Goal: Information Seeking & Learning: Understand process/instructions

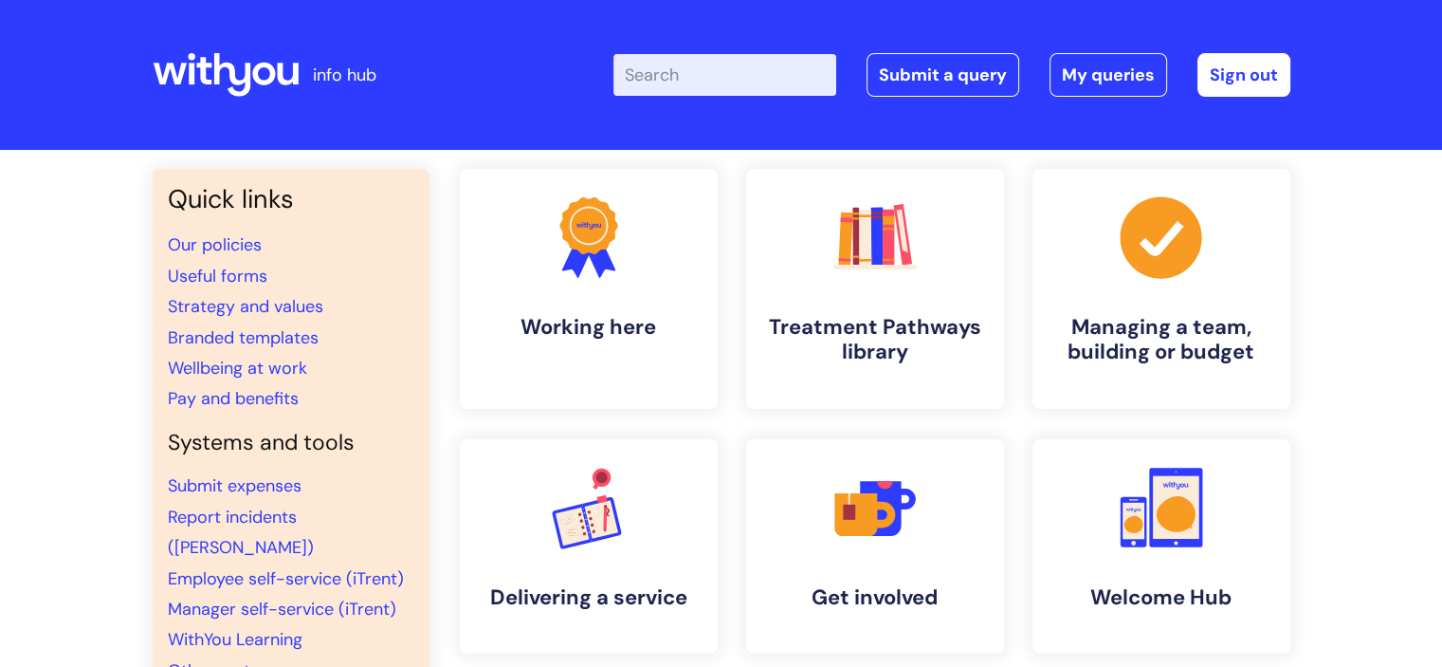
click at [660, 74] on input "Enter your search term here..." at bounding box center [725, 75] width 223 height 42
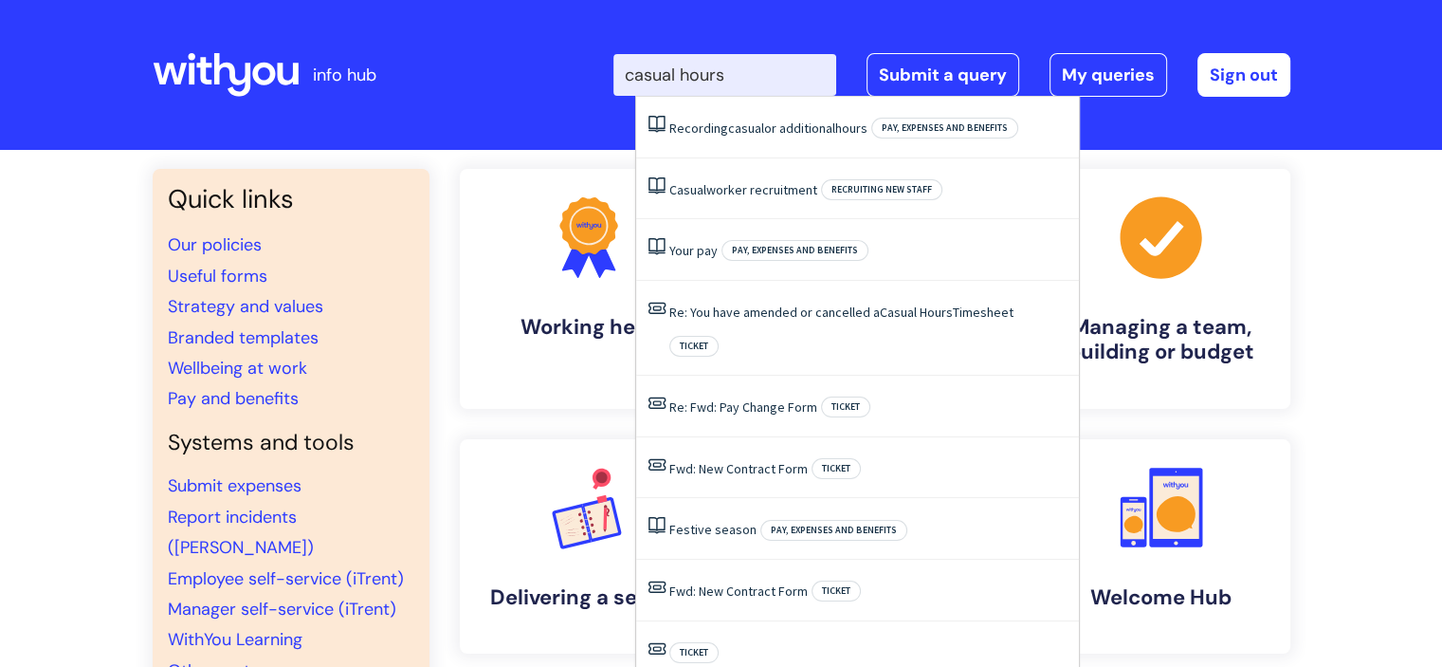
type input "casual hours"
click button "Search" at bounding box center [0, 0] width 0 height 0
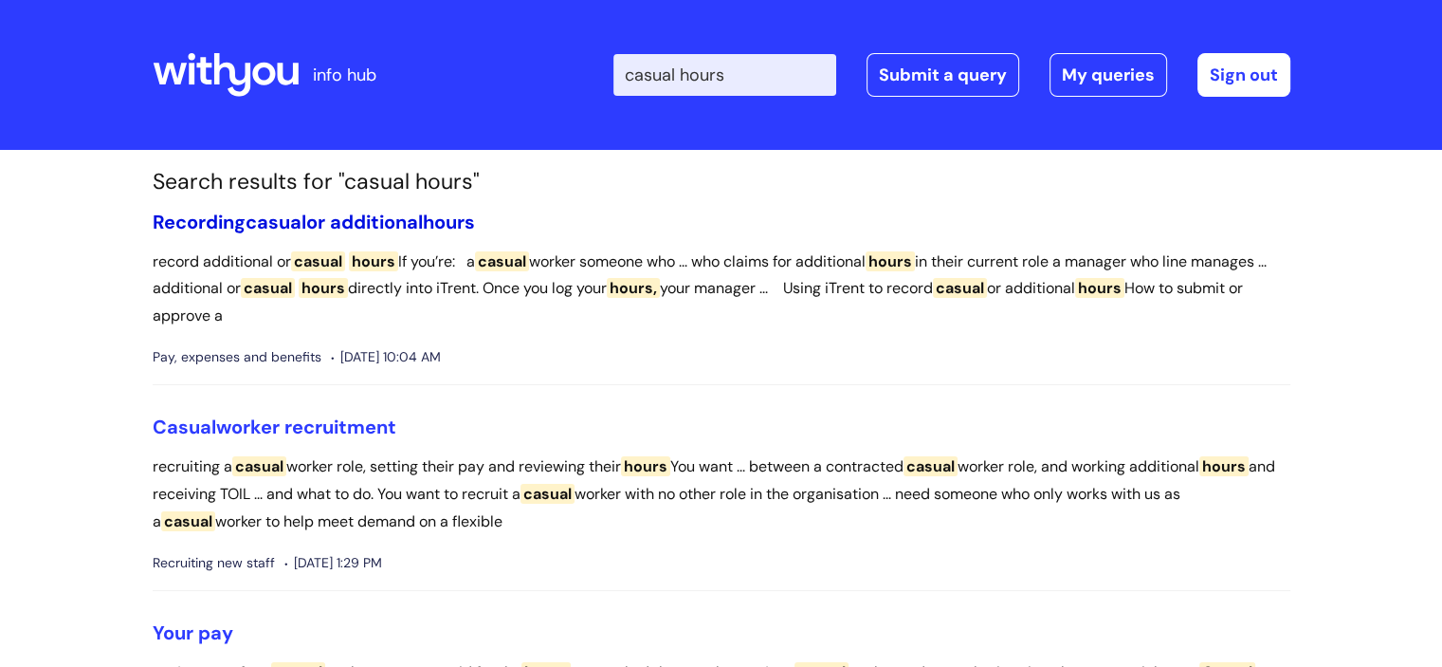
click at [352, 223] on link "Recording casual or additional hours" at bounding box center [314, 222] width 322 height 25
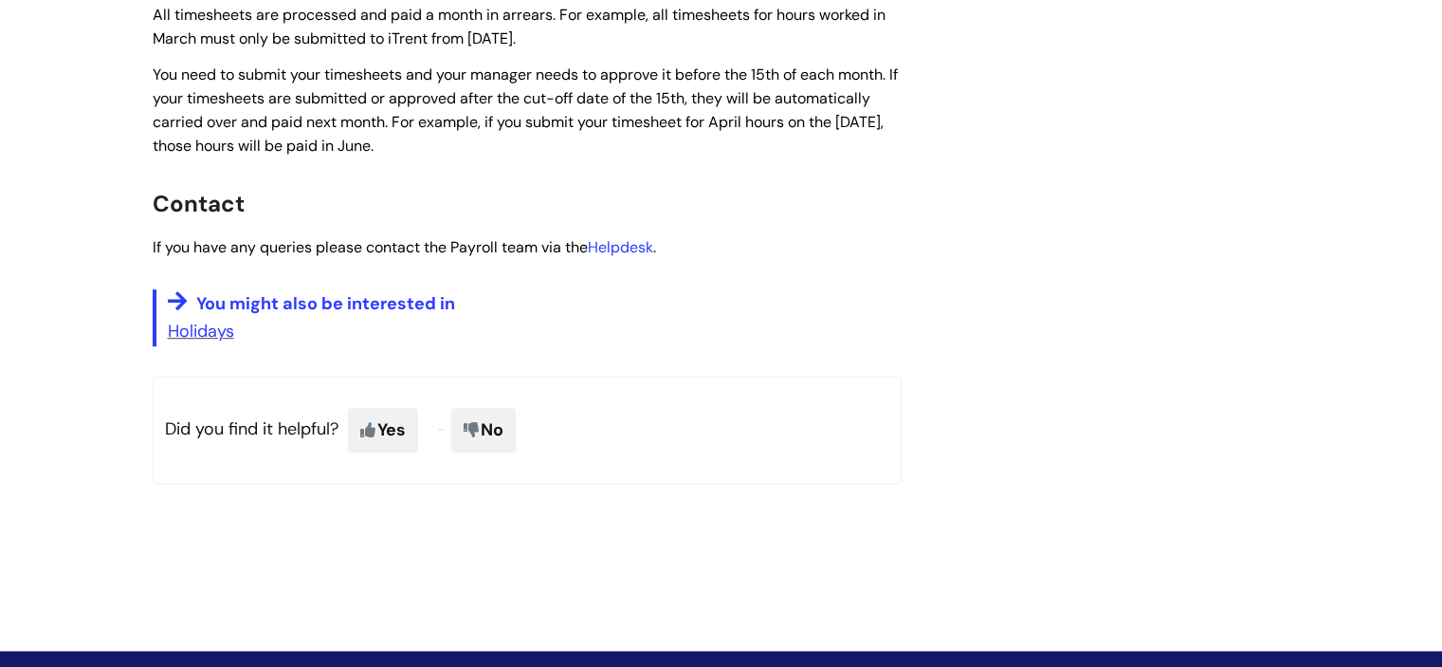
scroll to position [569, 0]
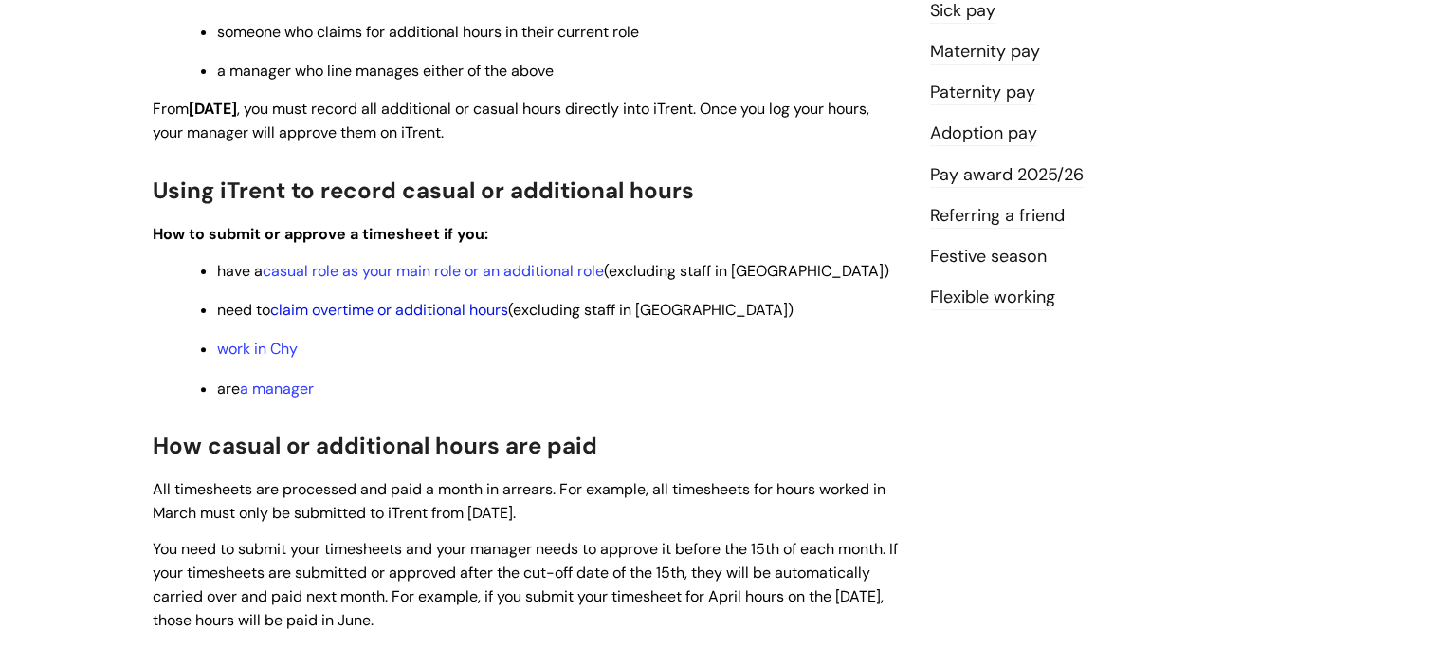
click at [441, 314] on link "claim overtime or additional hours" at bounding box center [389, 310] width 238 height 20
click at [435, 276] on link "casual role as your main role or an additional role" at bounding box center [433, 271] width 341 height 20
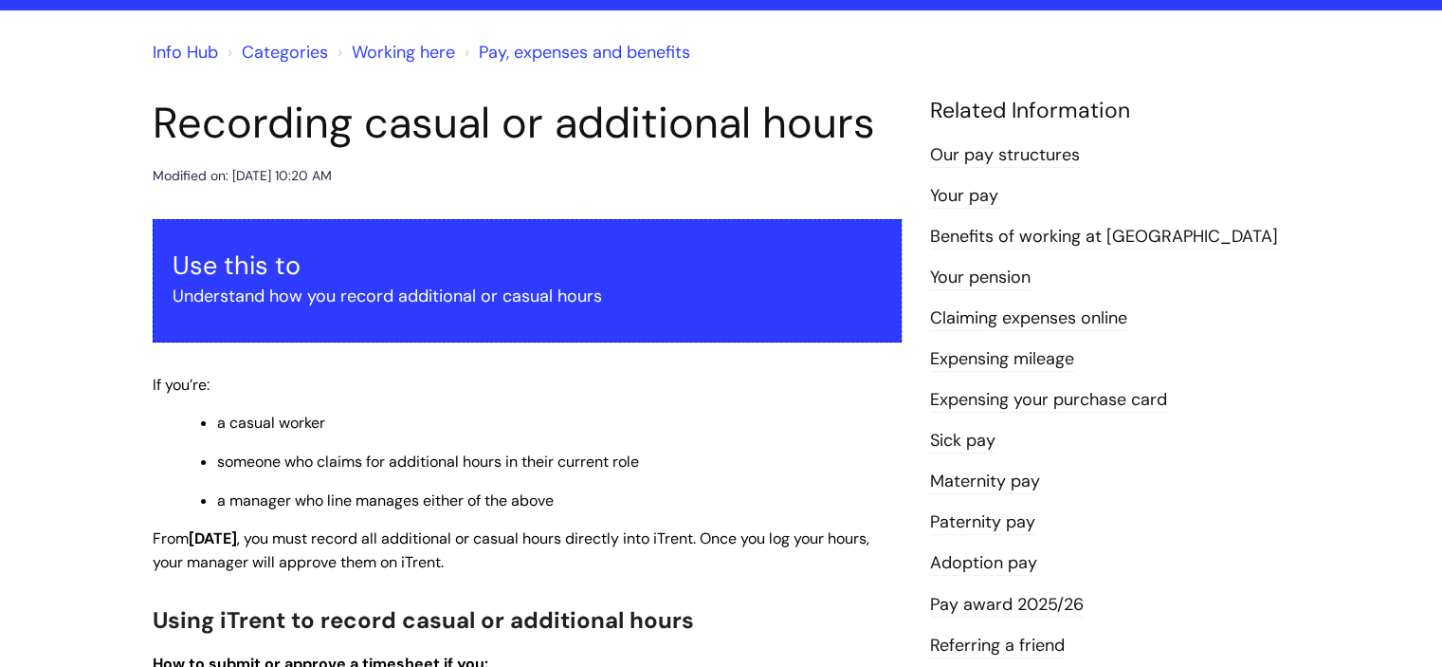
scroll to position [95, 0]
